Goal: Task Accomplishment & Management: Use online tool/utility

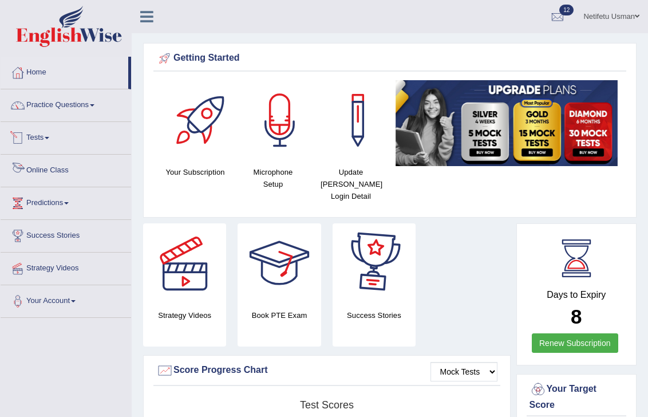
click at [37, 140] on link "Tests" at bounding box center [66, 136] width 131 height 29
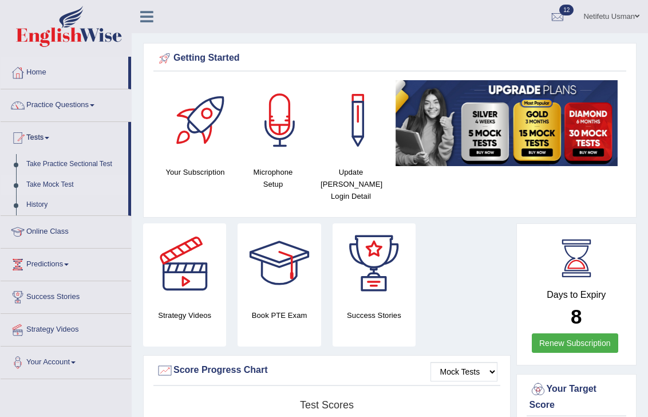
click at [45, 185] on link "Take Mock Test" at bounding box center [74, 185] width 107 height 21
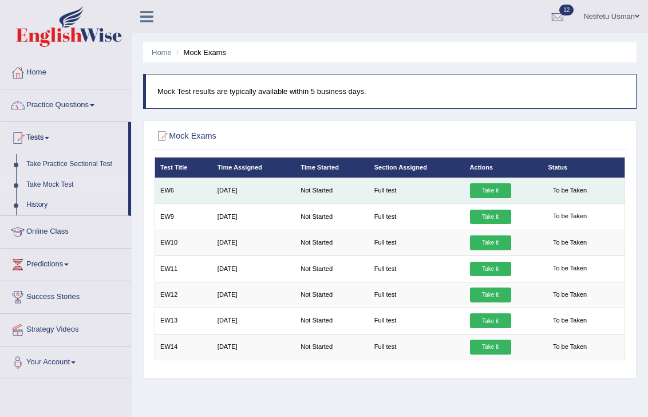
click at [498, 189] on link "Take it" at bounding box center [490, 190] width 41 height 15
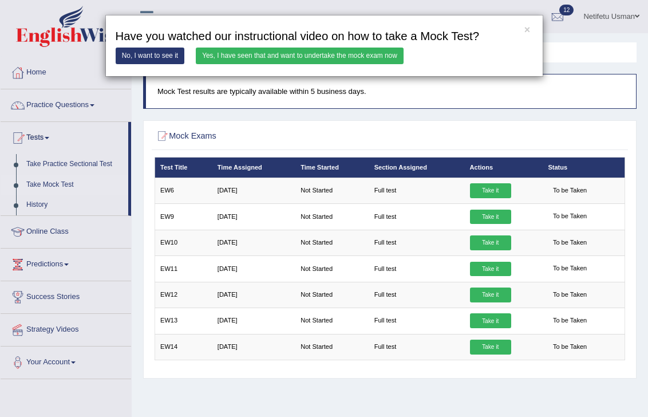
click at [250, 54] on link "Yes, I have seen that and want to undertake the mock exam now" at bounding box center [300, 56] width 208 height 17
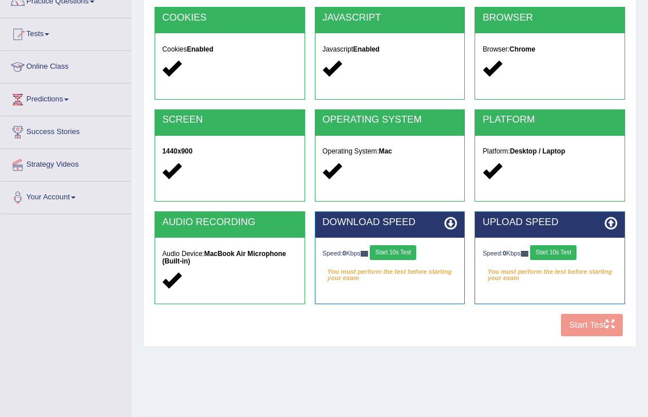
scroll to position [184, 0]
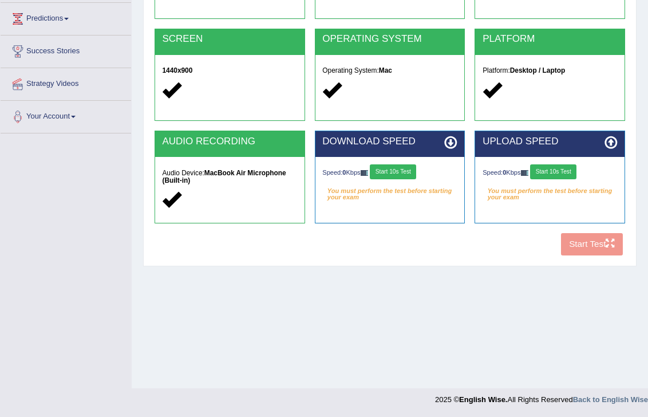
click at [598, 242] on div "COOKIES Cookies Enabled JAVASCRIPT Javascript Enabled BROWSER Browser: Chrome S…" at bounding box center [390, 93] width 476 height 334
click at [405, 168] on button "Start 10s Test" at bounding box center [393, 171] width 46 height 15
click at [555, 172] on div "Speed: 0 Kbps Start 10s Test" at bounding box center [550, 172] width 135 height 17
click at [562, 171] on button "Start 10s Test" at bounding box center [553, 171] width 46 height 15
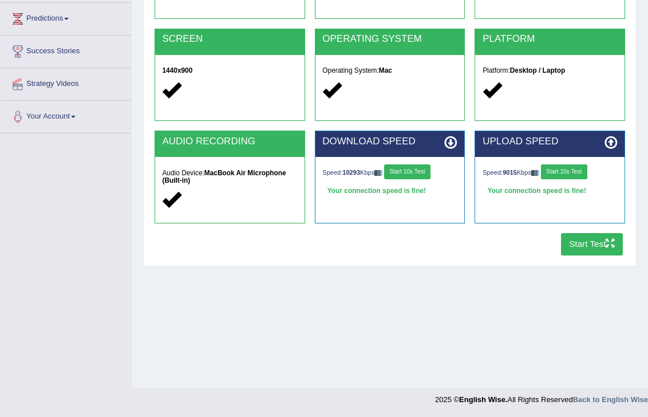
click at [566, 239] on button "Start Test" at bounding box center [592, 244] width 62 height 22
